Goal: Task Accomplishment & Management: Use online tool/utility

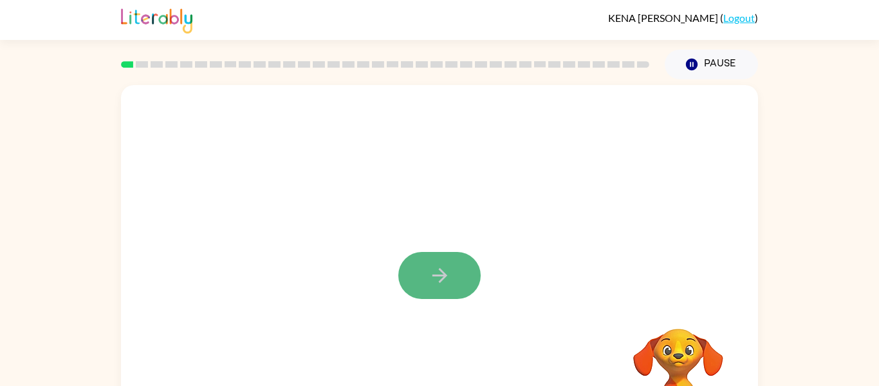
click at [438, 254] on button "button" at bounding box center [440, 275] width 82 height 47
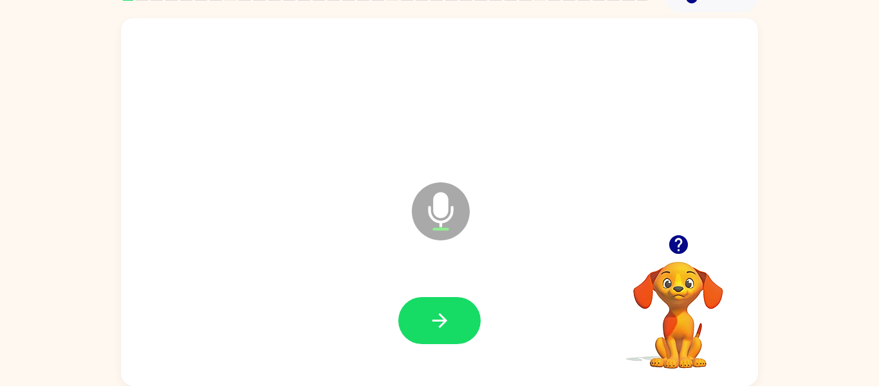
scroll to position [66, 0]
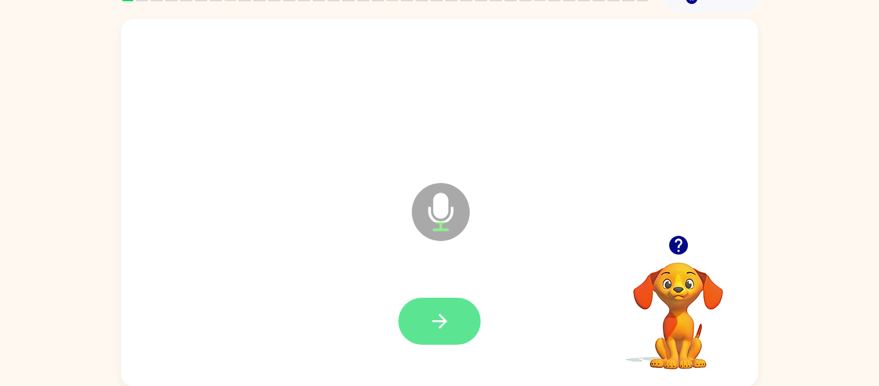
click at [440, 310] on icon "button" at bounding box center [440, 321] width 23 height 23
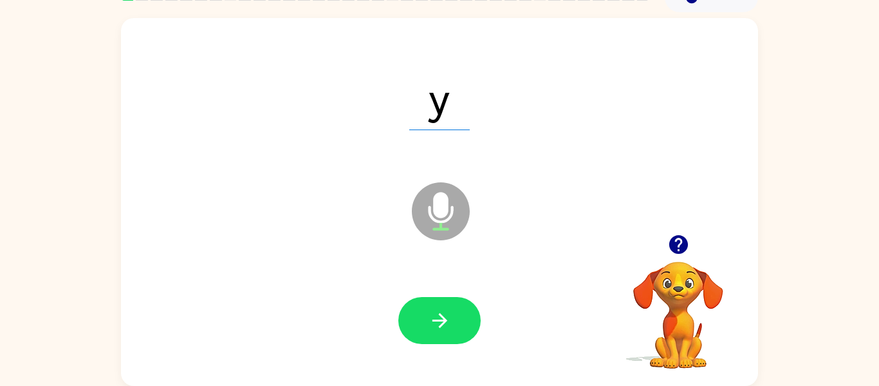
scroll to position [64, 0]
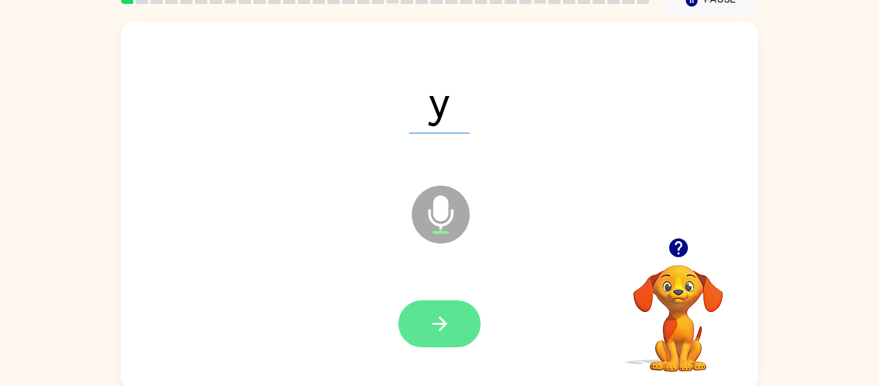
click at [443, 318] on icon "button" at bounding box center [440, 323] width 23 height 23
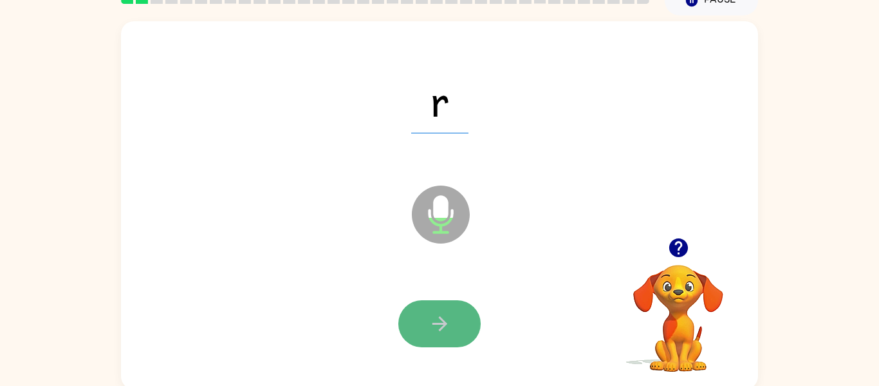
click at [458, 322] on button "button" at bounding box center [440, 323] width 82 height 47
click at [438, 315] on icon "button" at bounding box center [440, 323] width 23 height 23
click at [437, 321] on icon "button" at bounding box center [440, 323] width 23 height 23
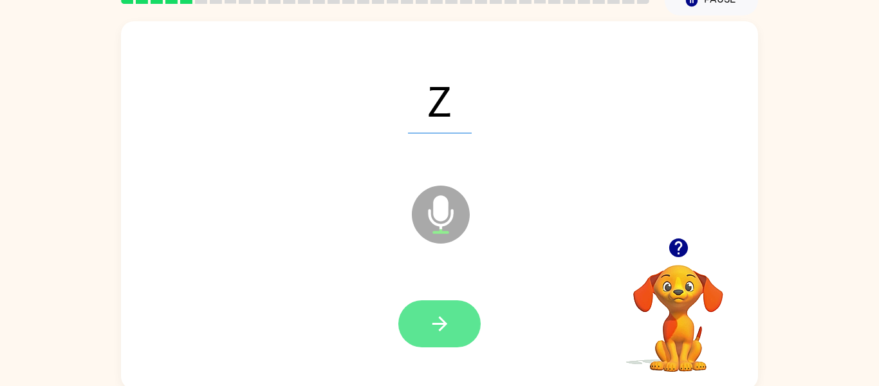
click at [426, 315] on button "button" at bounding box center [440, 323] width 82 height 47
click at [429, 317] on icon "button" at bounding box center [440, 323] width 23 height 23
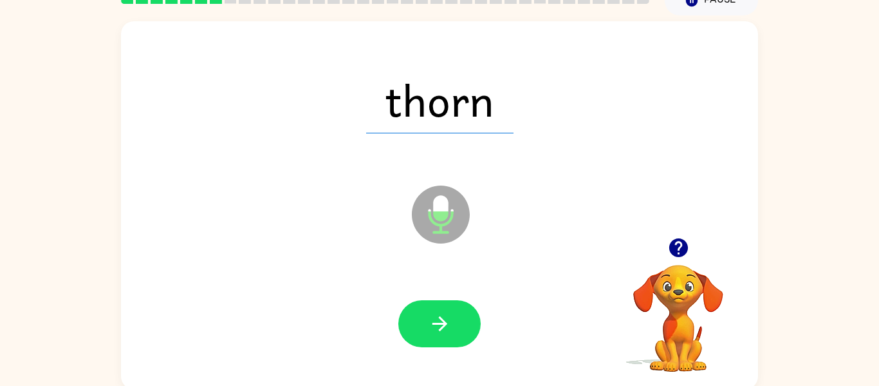
click at [437, 317] on icon "button" at bounding box center [440, 323] width 23 height 23
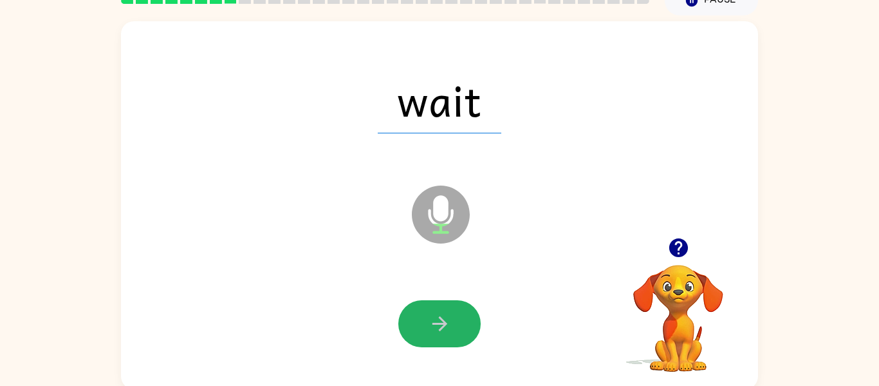
click at [437, 317] on icon "button" at bounding box center [440, 323] width 23 height 23
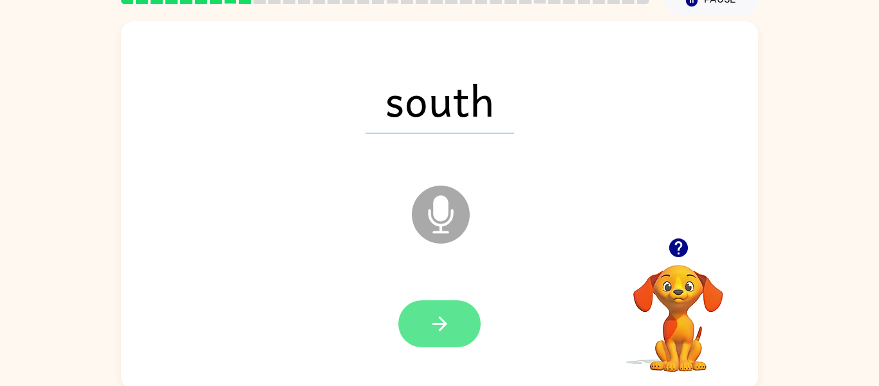
click at [442, 321] on icon "button" at bounding box center [440, 323] width 23 height 23
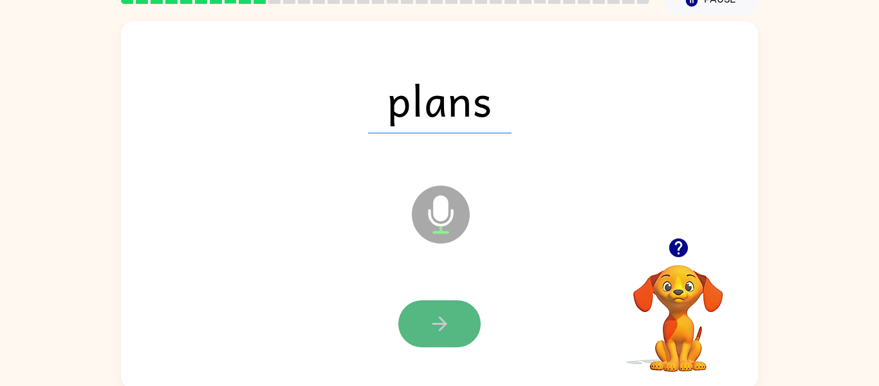
click at [435, 321] on icon "button" at bounding box center [440, 323] width 23 height 23
click at [433, 323] on icon "button" at bounding box center [439, 323] width 15 height 15
click at [430, 323] on icon "button" at bounding box center [440, 323] width 23 height 23
click at [437, 324] on icon "button" at bounding box center [439, 323] width 15 height 15
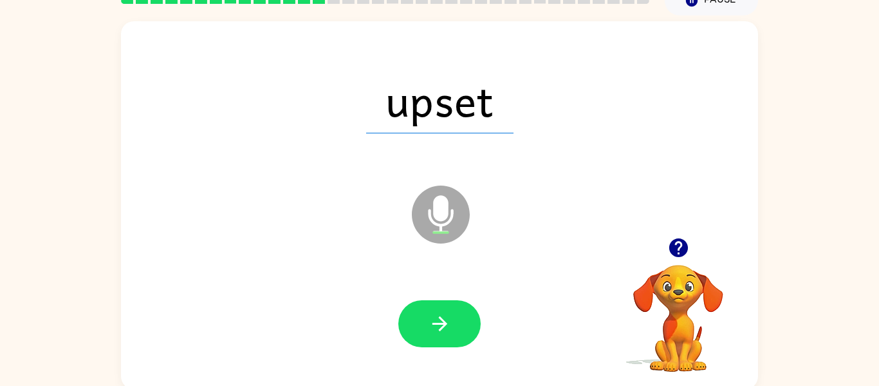
scroll to position [67, 0]
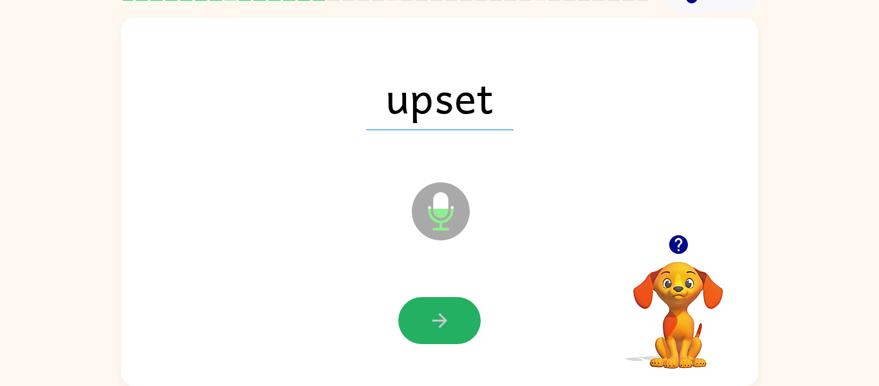
click at [436, 317] on icon "button" at bounding box center [440, 320] width 23 height 23
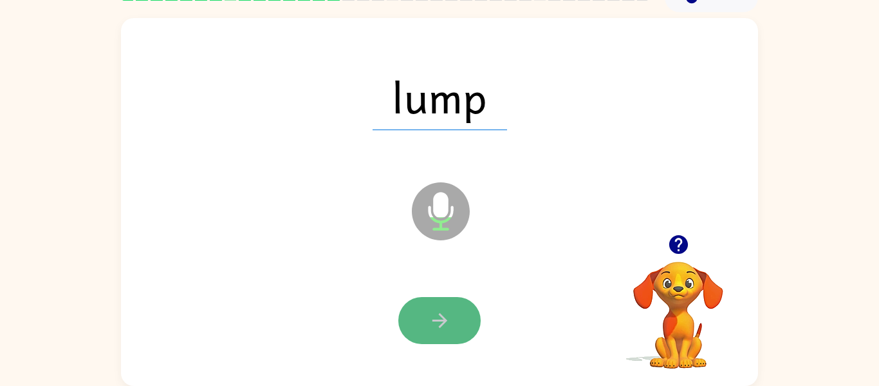
click at [446, 321] on icon "button" at bounding box center [439, 320] width 15 height 15
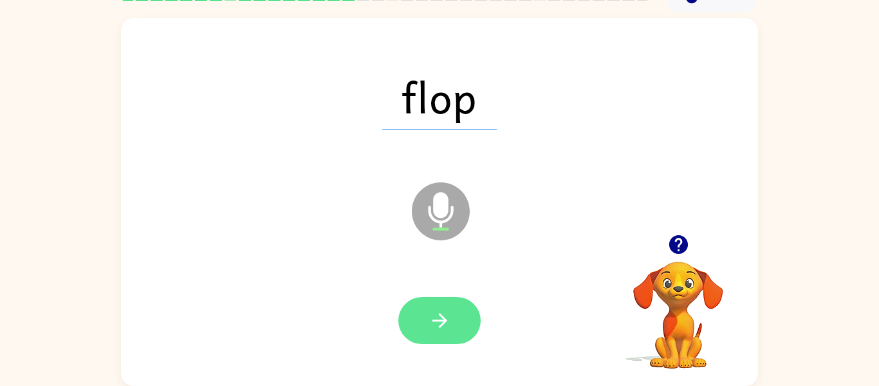
click at [449, 316] on icon "button" at bounding box center [440, 320] width 23 height 23
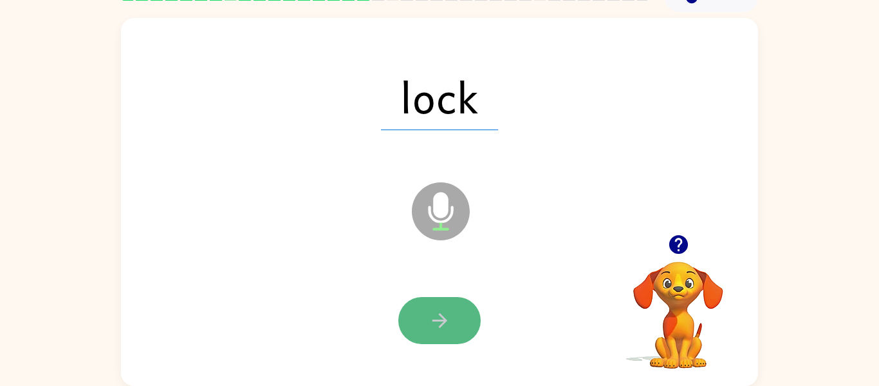
click at [439, 326] on icon "button" at bounding box center [439, 320] width 15 height 15
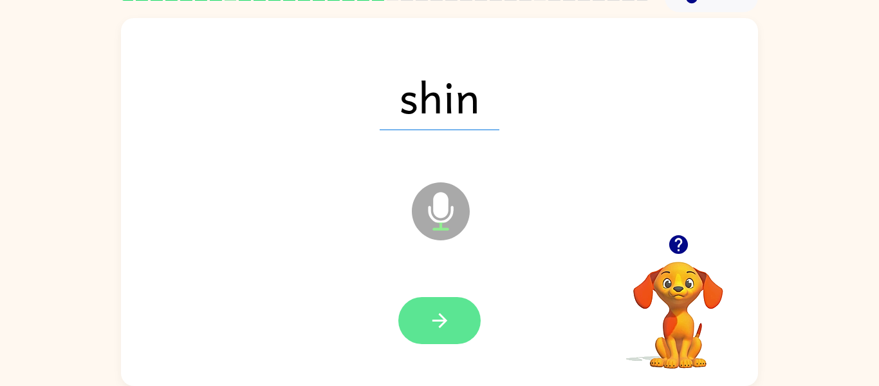
click at [436, 319] on icon "button" at bounding box center [440, 320] width 23 height 23
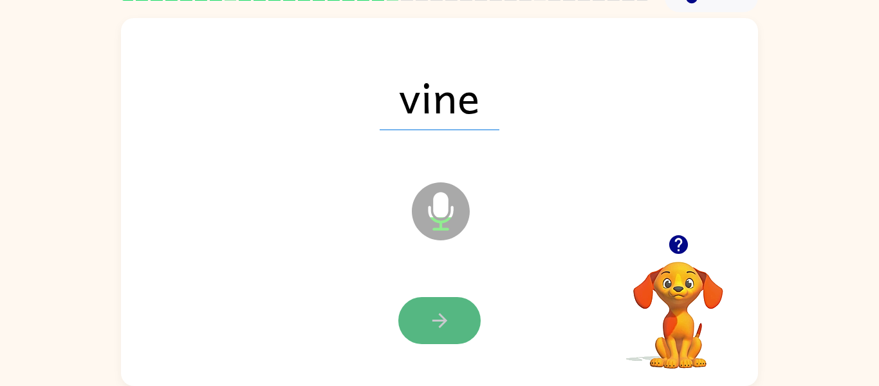
click at [433, 314] on icon "button" at bounding box center [440, 320] width 23 height 23
click at [427, 319] on button "button" at bounding box center [440, 320] width 82 height 47
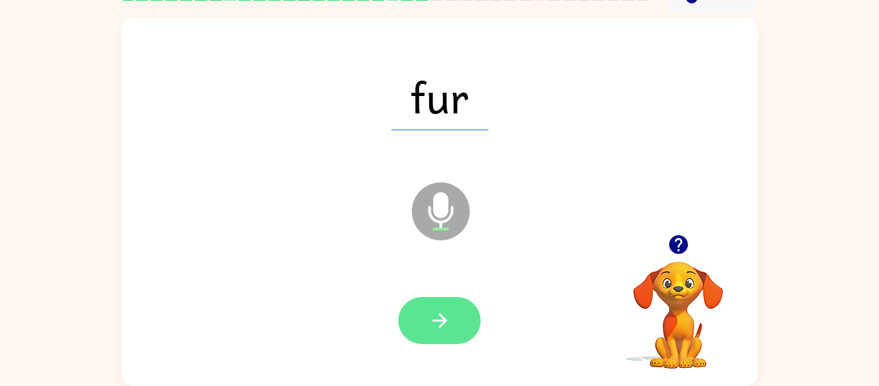
click at [421, 310] on button "button" at bounding box center [440, 320] width 82 height 47
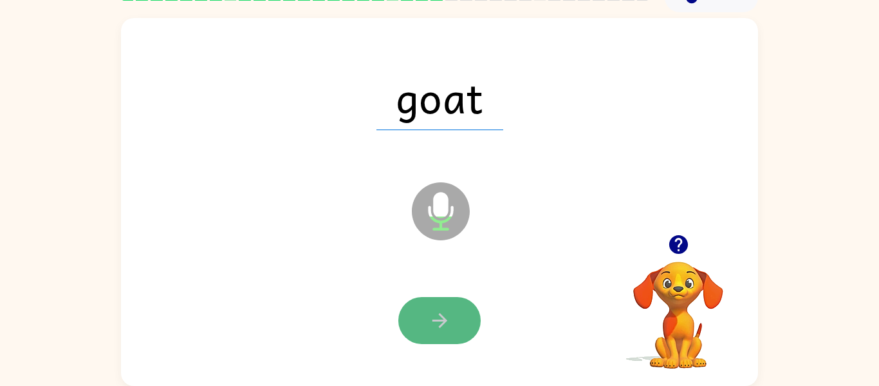
click at [431, 323] on icon "button" at bounding box center [440, 320] width 23 height 23
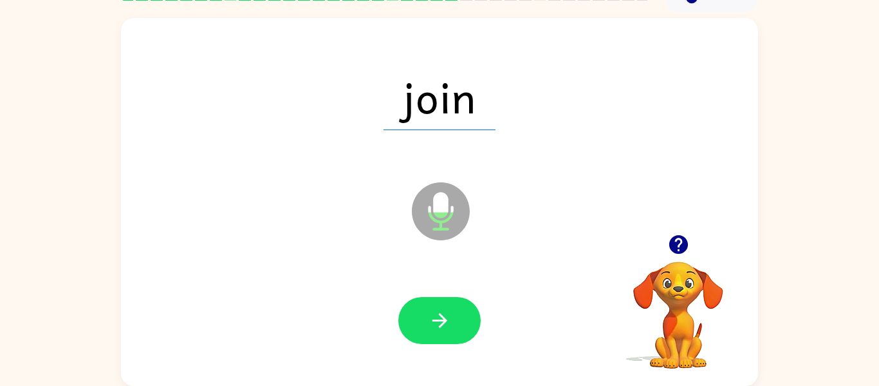
click at [429, 314] on icon "button" at bounding box center [440, 320] width 23 height 23
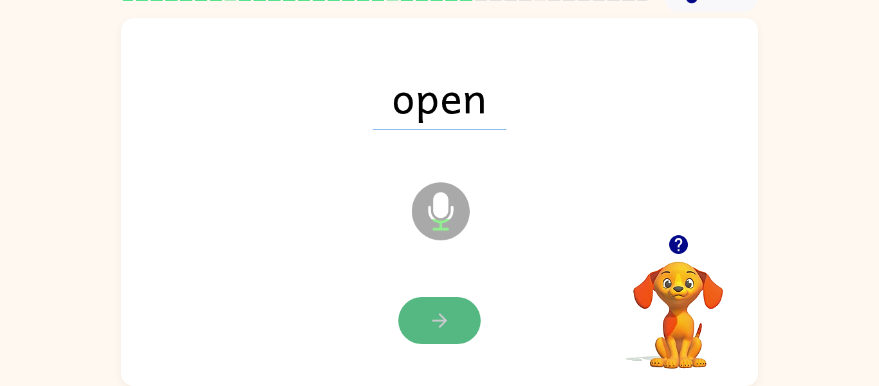
click at [434, 316] on icon "button" at bounding box center [440, 320] width 23 height 23
click at [433, 317] on icon "button" at bounding box center [440, 320] width 23 height 23
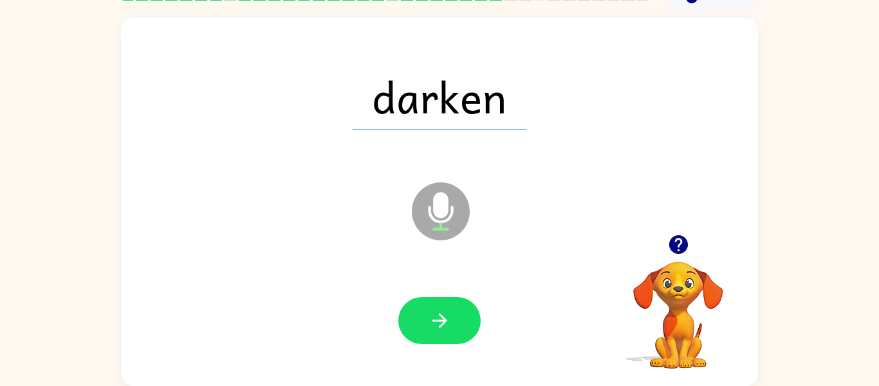
click at [433, 317] on icon "button" at bounding box center [440, 320] width 23 height 23
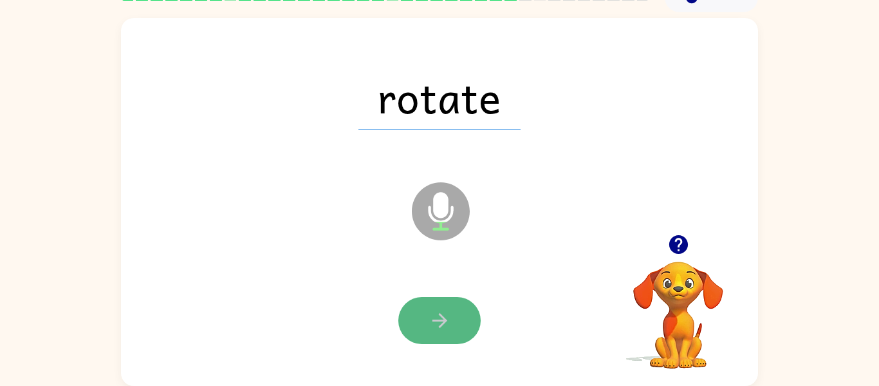
click at [433, 321] on icon "button" at bounding box center [439, 320] width 15 height 15
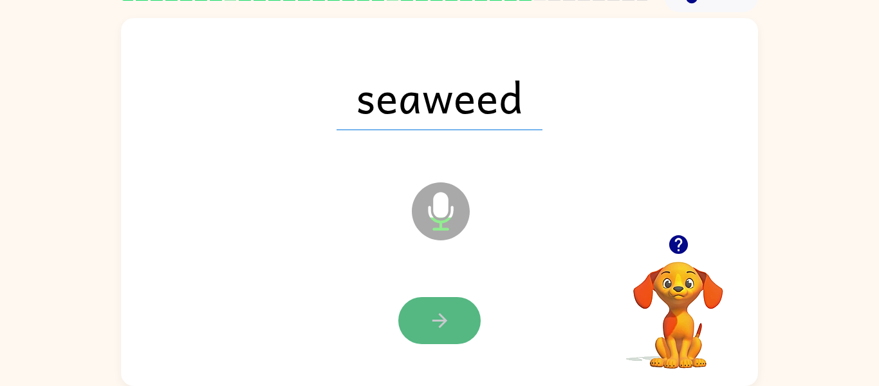
click at [429, 326] on icon "button" at bounding box center [440, 320] width 23 height 23
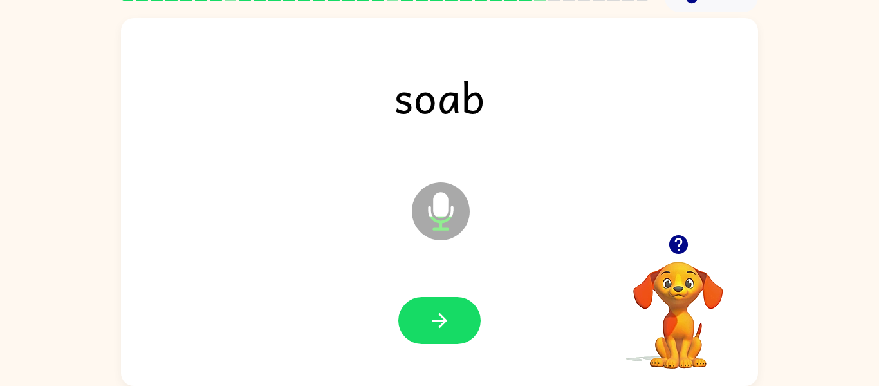
click at [431, 321] on icon "button" at bounding box center [440, 320] width 23 height 23
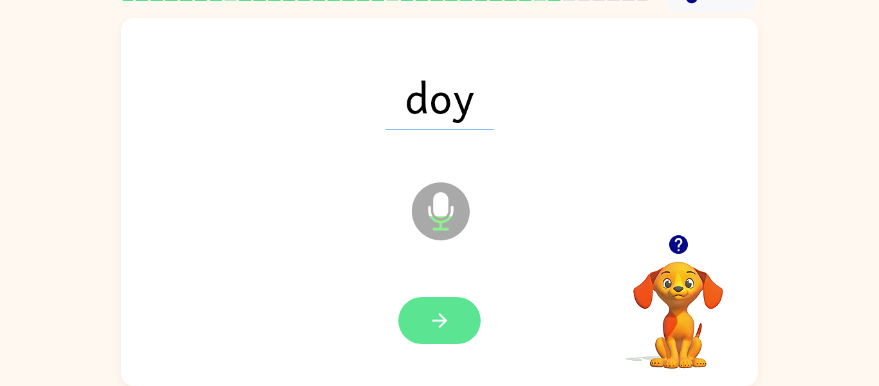
click at [429, 318] on icon "button" at bounding box center [440, 320] width 23 height 23
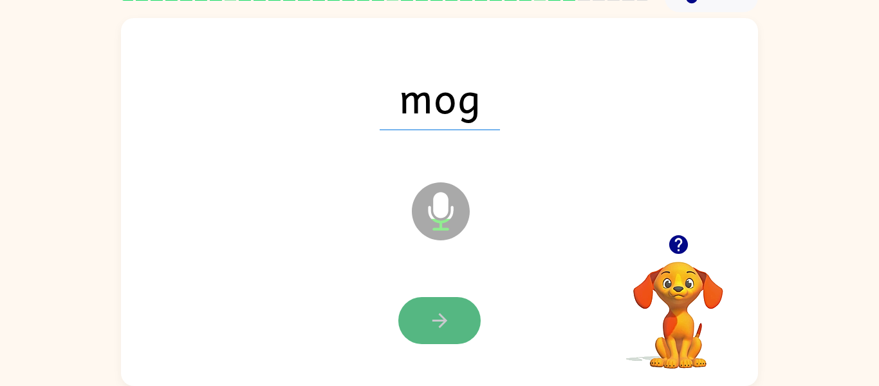
click at [437, 319] on icon "button" at bounding box center [439, 320] width 15 height 15
click at [437, 318] on icon "button" at bounding box center [440, 320] width 23 height 23
click at [431, 308] on button "button" at bounding box center [440, 320] width 82 height 47
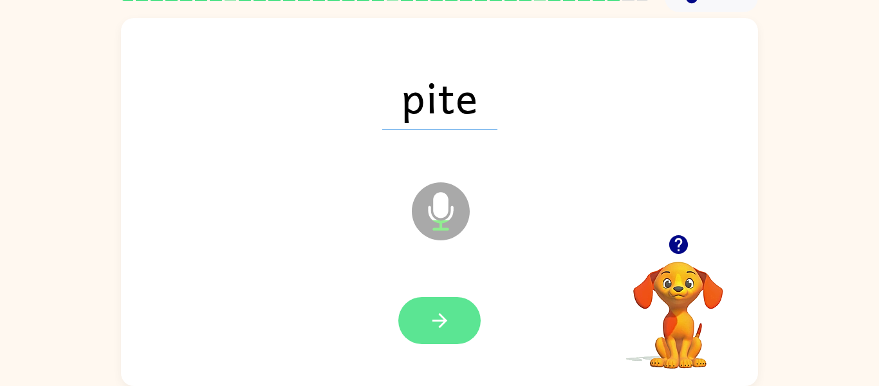
click at [429, 310] on icon "button" at bounding box center [440, 320] width 23 height 23
click at [435, 306] on button "button" at bounding box center [440, 320] width 82 height 47
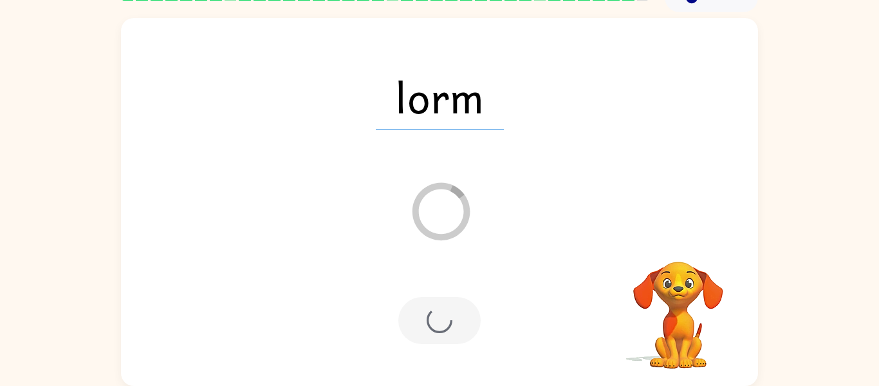
scroll to position [44, 0]
